Goal: Task Accomplishment & Management: Use online tool/utility

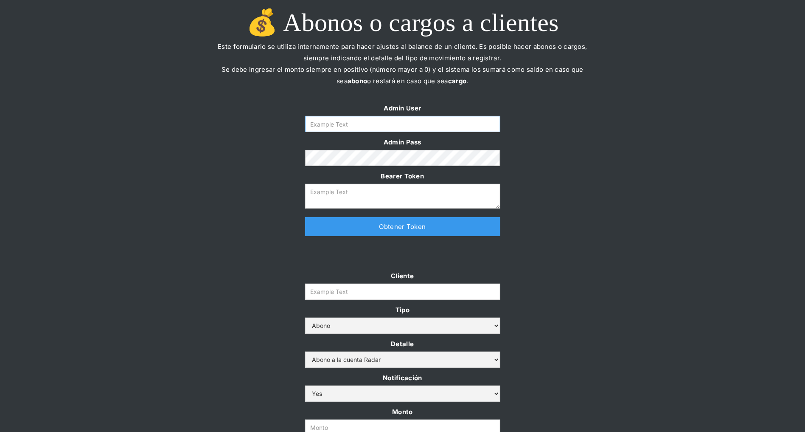
click at [354, 122] on input "Form" at bounding box center [402, 124] width 195 height 16
type input "[PERSON_NAME][EMAIL_ADDRESS][DOMAIN_NAME]"
click at [329, 229] on link "Obtener Token" at bounding box center [402, 226] width 195 height 19
type textarea "eyJhbGciOiJSUzI1NiIsInR5cCI6IkpXVCJ9.eyJkYXRhIjp7ImlkIjoiZGFuaWVsYUBzb21vc3JhZG…"
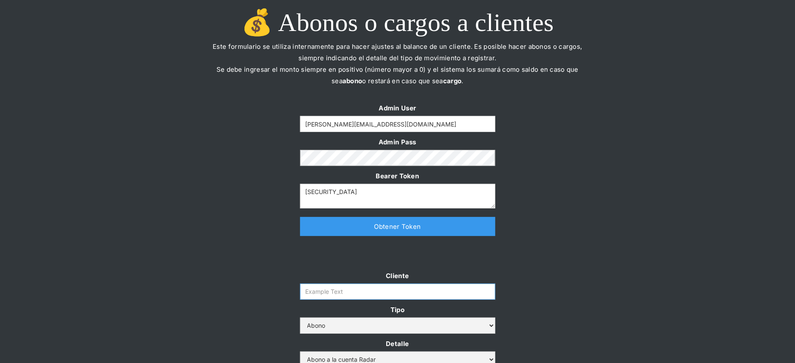
click at [342, 297] on input "Cliente" at bounding box center [397, 291] width 195 height 16
paste input "prontopaga"
type input "prontopaga"
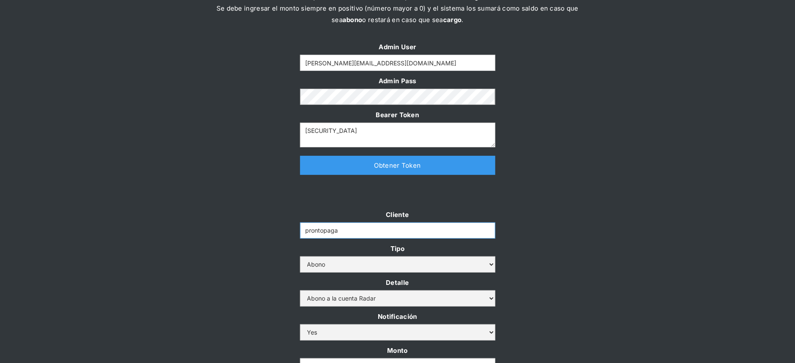
scroll to position [139, 0]
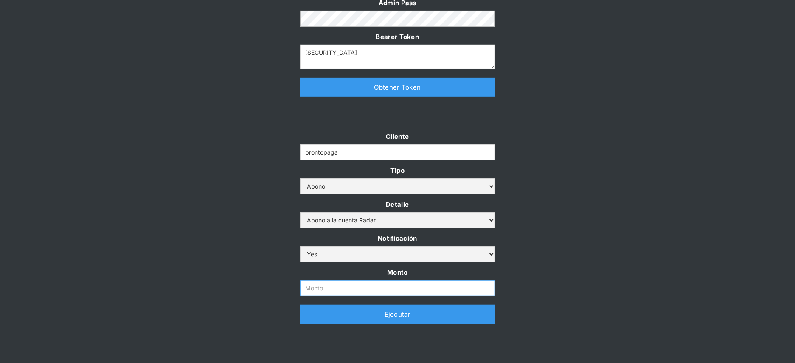
click at [317, 282] on input "Monto" at bounding box center [397, 288] width 195 height 16
paste input "$800,000,000"
type input "800.000.000"
click at [233, 253] on div "Cliente prontopaga Tipo Abono Cargo Detalle Abono a la cuenta Radar Devolución …" at bounding box center [397, 232] width 795 height 202
click at [308, 317] on link "Ejecutar" at bounding box center [397, 314] width 195 height 19
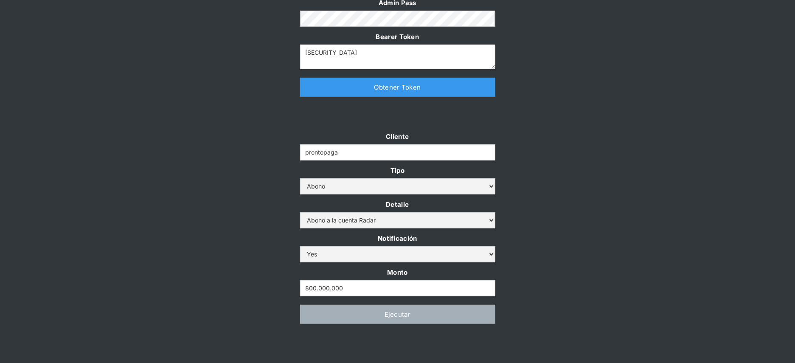
scroll to position [0, 0]
